Goal: Ask a question: Seek information or help from site administrators or community

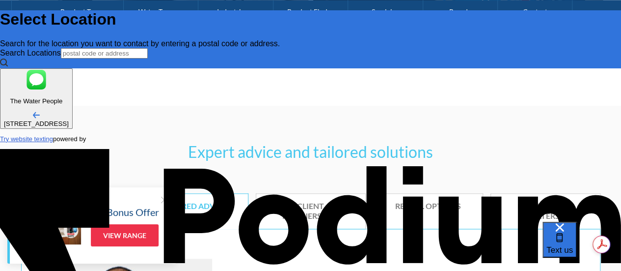
scroll to position [-75, 0]
click at [573, 245] on span "Text us" at bounding box center [559, 249] width 27 height 9
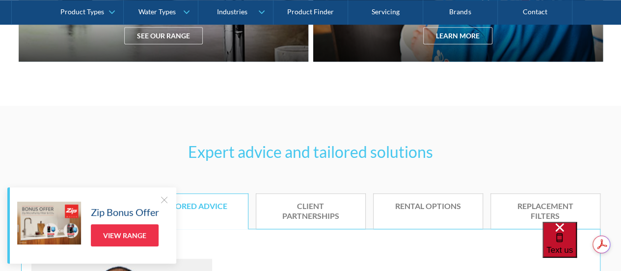
click at [571, 247] on span "Text us" at bounding box center [559, 249] width 27 height 9
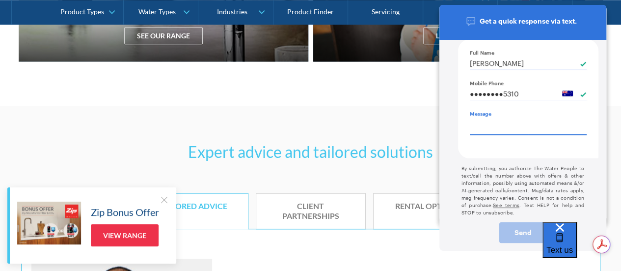
click at [490, 129] on textarea "Message" at bounding box center [528, 125] width 117 height 18
type textarea "x"
type textarea "T"
type textarea "x"
type textarea "Tjhios"
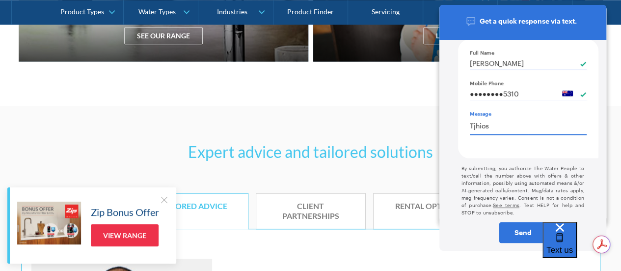
type textarea "x"
type textarea "Tjhi"
type textarea "Tjh"
type textarea "x"
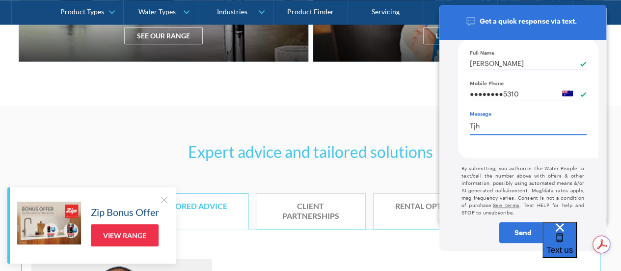
type textarea "Tj"
type textarea "x"
type textarea "T"
type textarea "x"
type textarea "Thi"
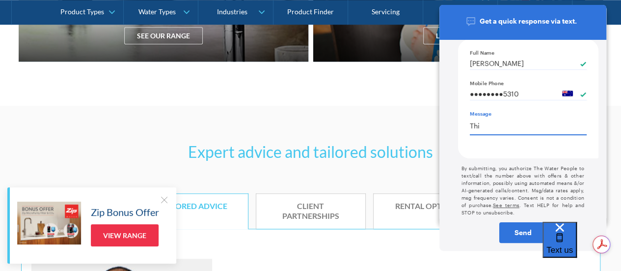
type textarea "x"
type textarea "This"
type textarea "x"
type textarea "This i"
type textarea "This is"
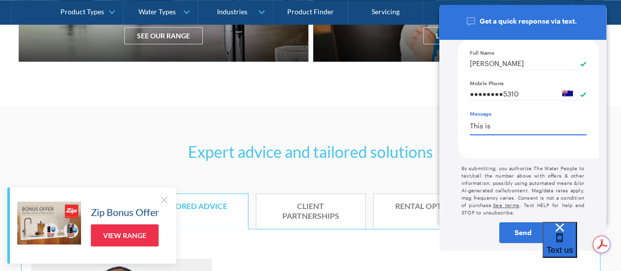
type textarea "x"
type textarea "This is ra"
type textarea "x"
type textarea "This is [PERSON_NAME]"
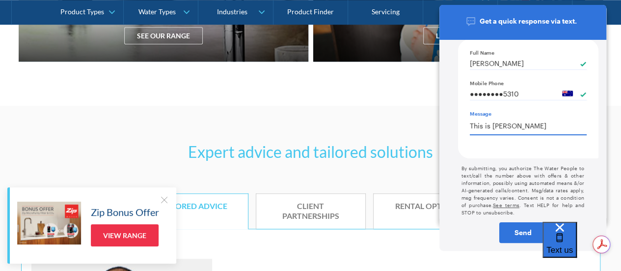
type textarea "x"
type textarea "This is rather"
type textarea "x"
type textarea "This is rather r"
type textarea "x"
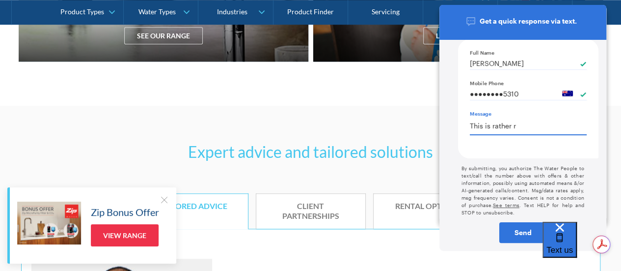
type textarea "This is rather ri"
type textarea "x"
type textarea "This is rather ridi"
type textarea "x"
type textarea "This is rather ridic"
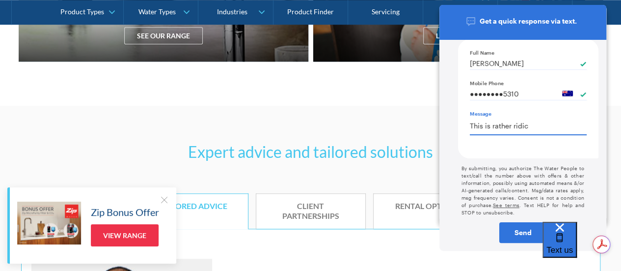
type textarea "This is rather ridicu"
type textarea "x"
type textarea "This is rather ridicul"
type textarea "x"
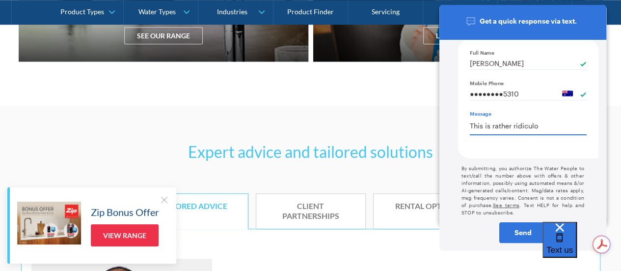
type textarea "This is rather ridiculou"
type textarea "x"
type textarea "This is rather ridiculous"
type textarea "This is rather ridiculous th"
type textarea "x"
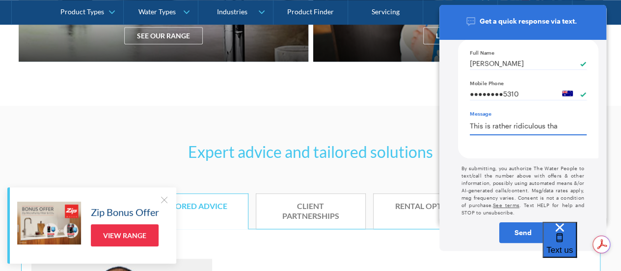
type textarea "x"
type textarea "This is rather ridiculous that"
type textarea "x"
type textarea "This is rather ridiculous that I"
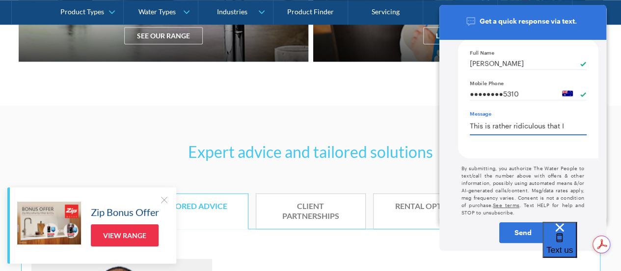
type textarea "x"
type textarea "This is rather ridiculous that I ca"
type textarea "This is rather ridiculous that I cant"
type textarea "x"
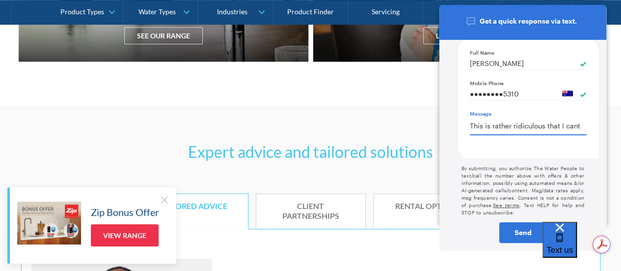
type textarea "x"
type textarea "This is rather ridiculous that I cant"
type textarea "This is rather ridiculous that I cant g"
type textarea "x"
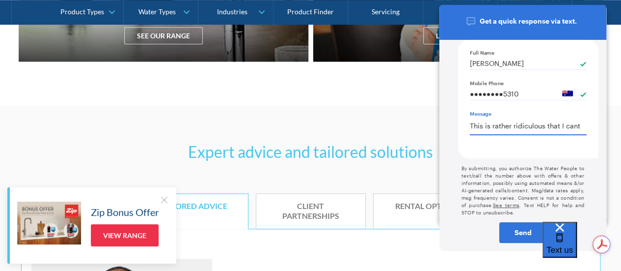
type textarea "This is rather ridiculous that I cant get"
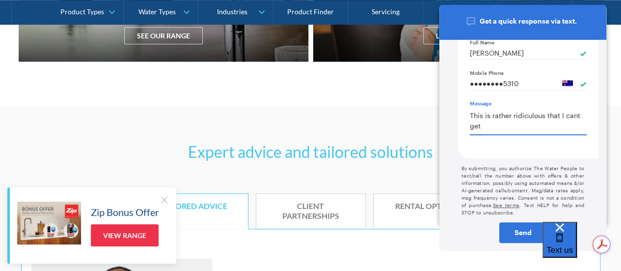
type textarea "This is rather ridiculous that I cant get"
type textarea "x"
type textarea "This is rather ridiculous that I cant get a"
type textarea "x"
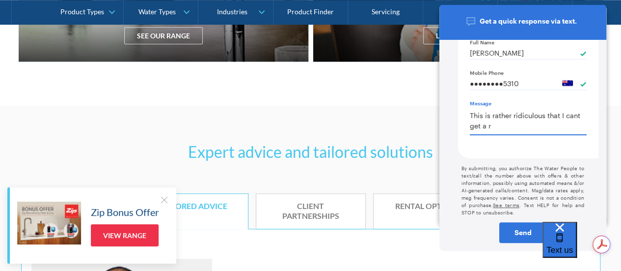
type textarea "This is rather ridiculous that I cant get a re"
type textarea "x"
type textarea "This is rather ridiculous that I cant get a resp"
type textarea "x"
type textarea "This is rather ridiculous that I cant get a respon"
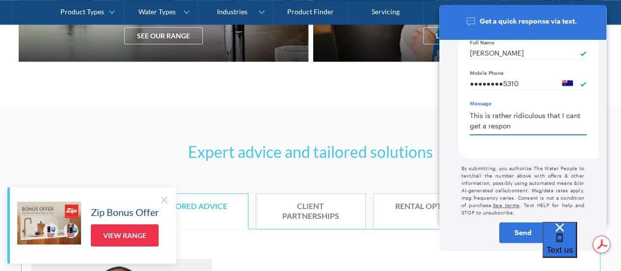
type textarea "x"
type textarea "This is rather ridiculous that I cant get a response"
type textarea "x"
type textarea "This is rather ridiculous that I cant get a response"
type textarea "This is rather ridiculous that I cant get a response o"
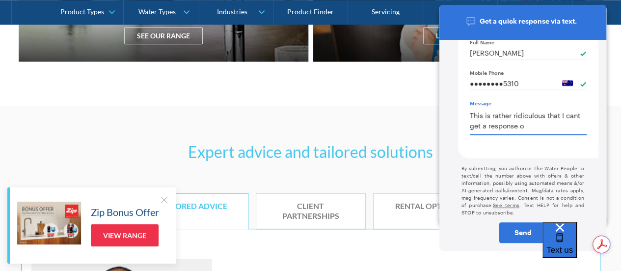
type textarea "x"
type textarea "This is rather ridiculous that I cant get a response or"
type textarea "x"
type textarea "This is rather ridiculous that I cant get a response or"
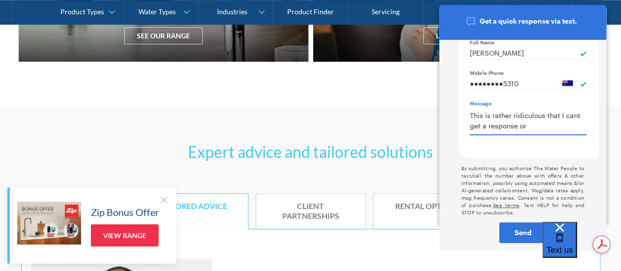
type textarea "x"
type textarea "This is rather ridiculous that I cant get a response or a"
type textarea "x"
type textarea "This is rather ridiculous that I cant get a response or a"
type textarea "This is rather ridiculous that I cant get a response or a me"
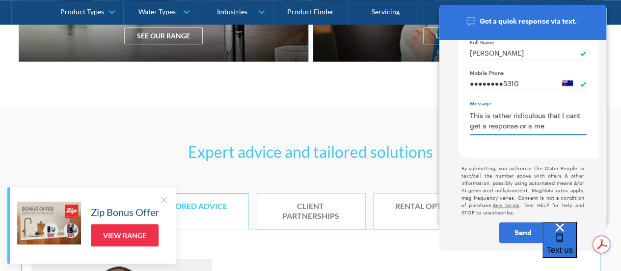
type textarea "x"
type textarea "This is rather ridiculous that I cant get a response or a mess"
type textarea "x"
type textarea "This is rather ridiculous that I cant get a response or a messa"
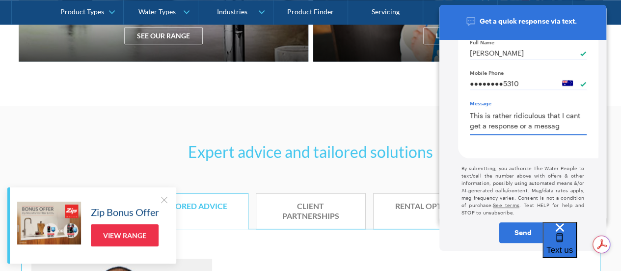
type textarea "x"
type textarea "This is rather ridiculous that I cant get a response or a message"
type textarea "x"
type textarea "This is rather ridiculous that I cant get a response or a message b"
type textarea "x"
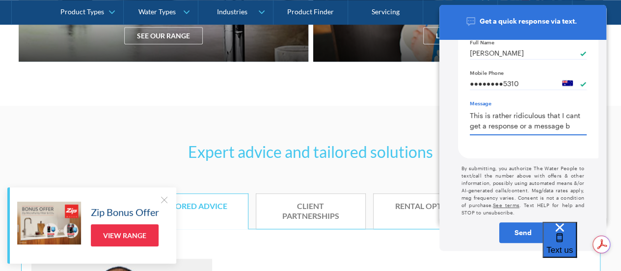
type textarea "This is rather ridiculous that I cant get a response or a message ba"
type textarea "This is rather ridiculous that I cant get a response or a message bac"
type textarea "x"
type textarea "This is rather ridiculous that I cant get a response or a message back"
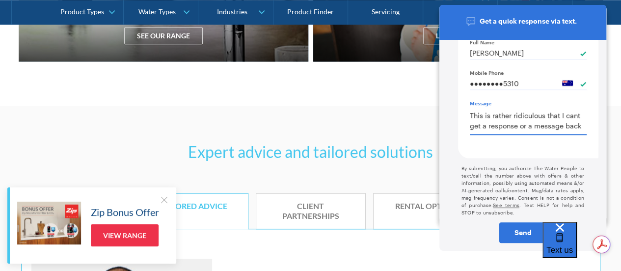
type textarea "x"
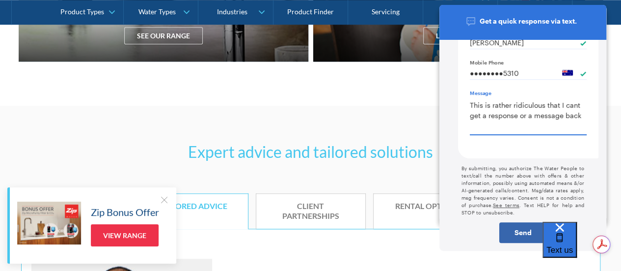
type textarea "This is rather ridiculous that I cant get a response or a message back"
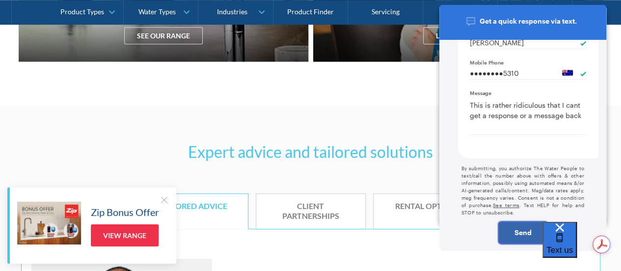
click at [524, 235] on div "Send" at bounding box center [523, 232] width 46 height 7
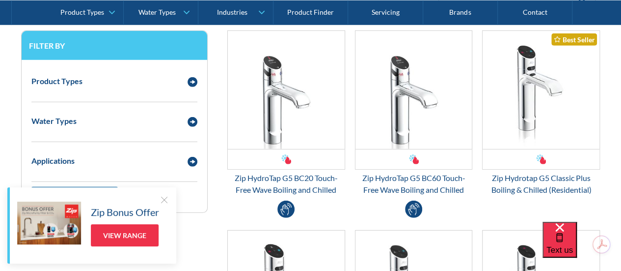
scroll to position [1227, 0]
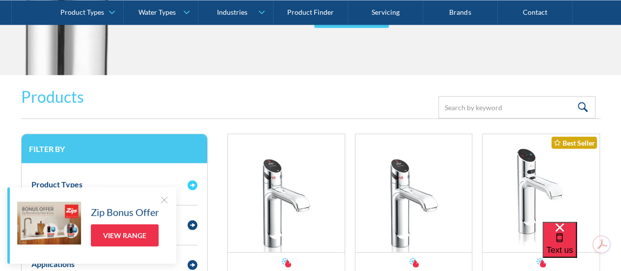
click at [192, 182] on img "Email Form 3" at bounding box center [193, 185] width 10 height 10
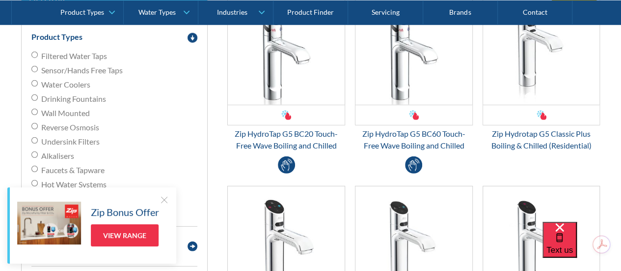
scroll to position [1424, 0]
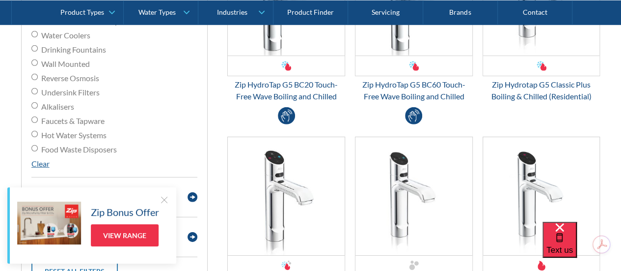
click at [34, 133] on input "Hot Water Systems" at bounding box center [34, 134] width 6 height 6
radio input "true"
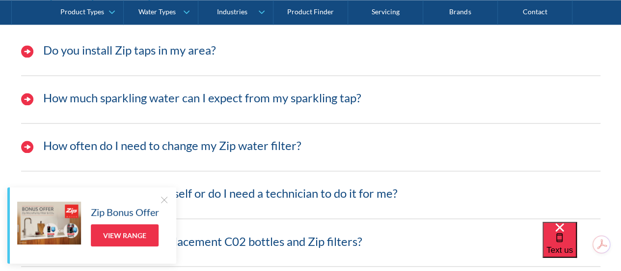
scroll to position [2602, 0]
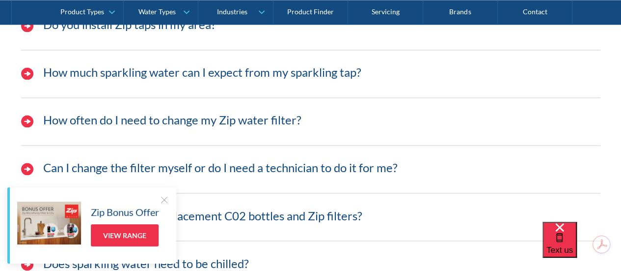
click at [114, 41] on div "Do you install Zip taps in my area?" at bounding box center [310, 30] width 589 height 40
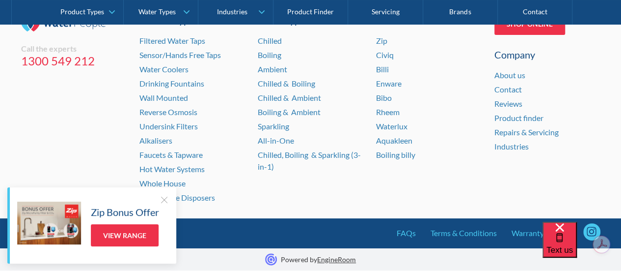
scroll to position [3762, 0]
